Goal: Information Seeking & Learning: Find specific fact

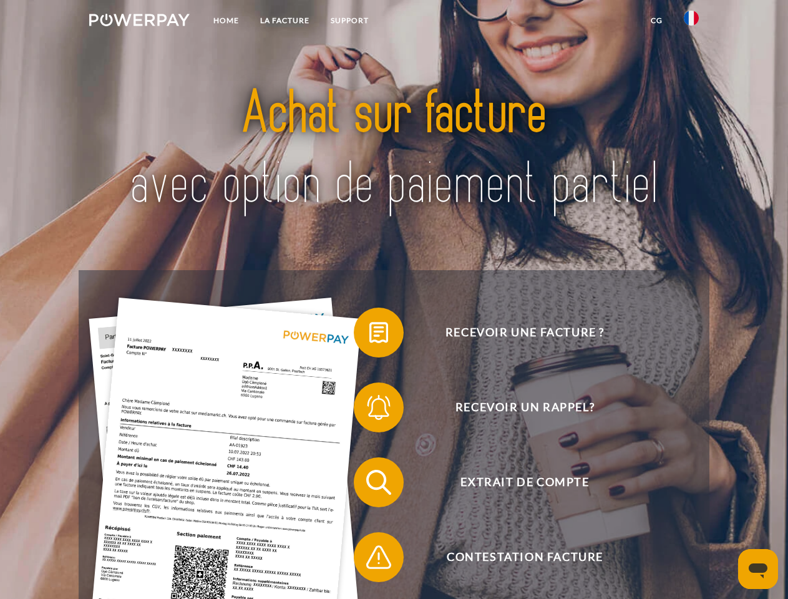
click at [139, 22] on img at bounding box center [139, 20] width 100 height 12
click at [691, 22] on img at bounding box center [690, 18] width 15 height 15
click at [656, 21] on link "CG" at bounding box center [656, 20] width 33 height 22
click at [369, 335] on span at bounding box center [360, 332] width 62 height 62
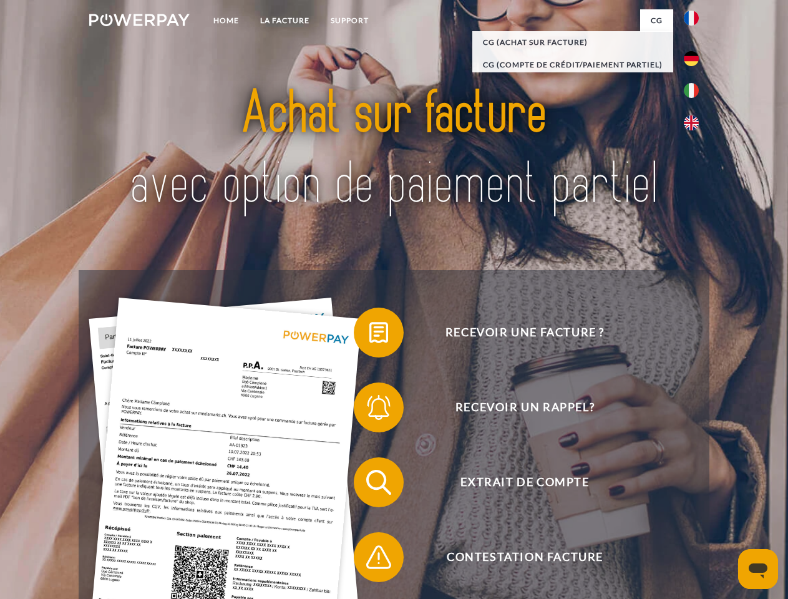
click at [369, 410] on span at bounding box center [360, 407] width 62 height 62
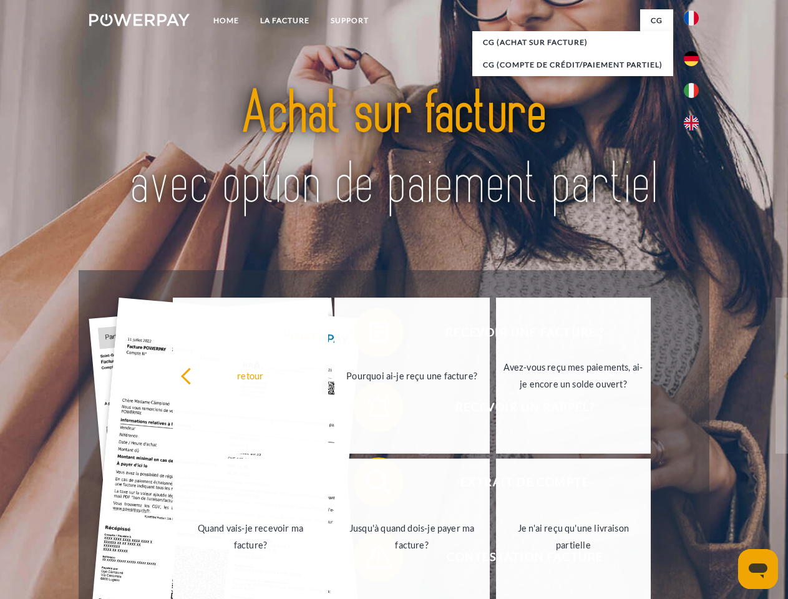
click at [369, 484] on link "Jusqu'à quand dois-je payer ma facture?" at bounding box center [411, 536] width 155 height 156
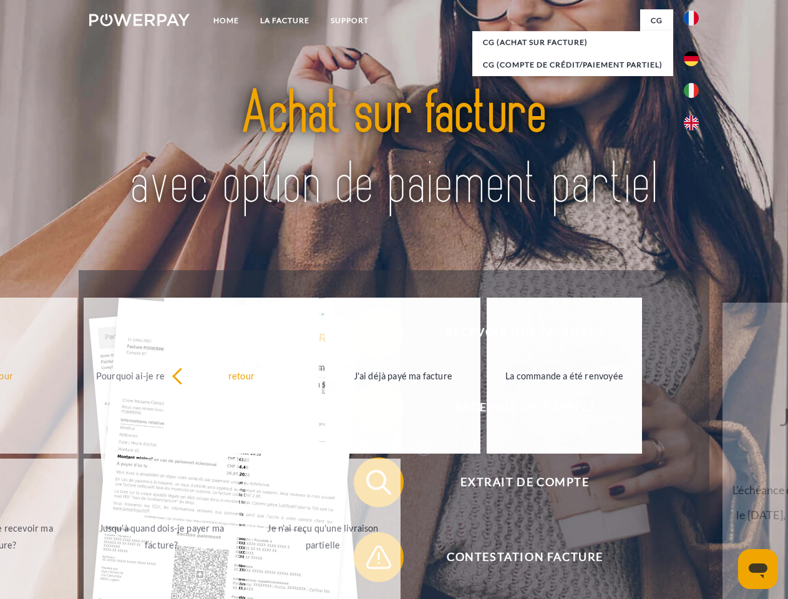
click at [369, 559] on span at bounding box center [360, 557] width 62 height 62
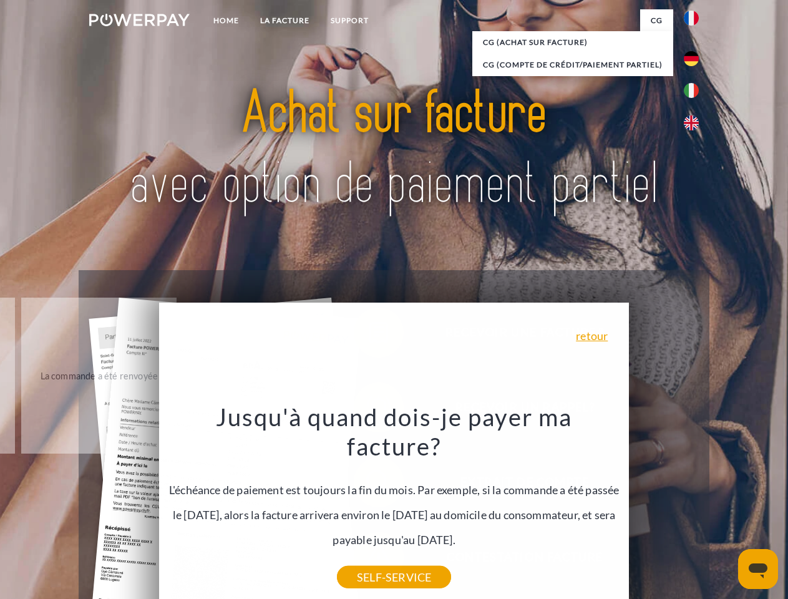
click at [758, 569] on icon "Ouvrir la fenêtre de messagerie" at bounding box center [757, 570] width 19 height 15
